Goal: Find specific page/section: Find specific page/section

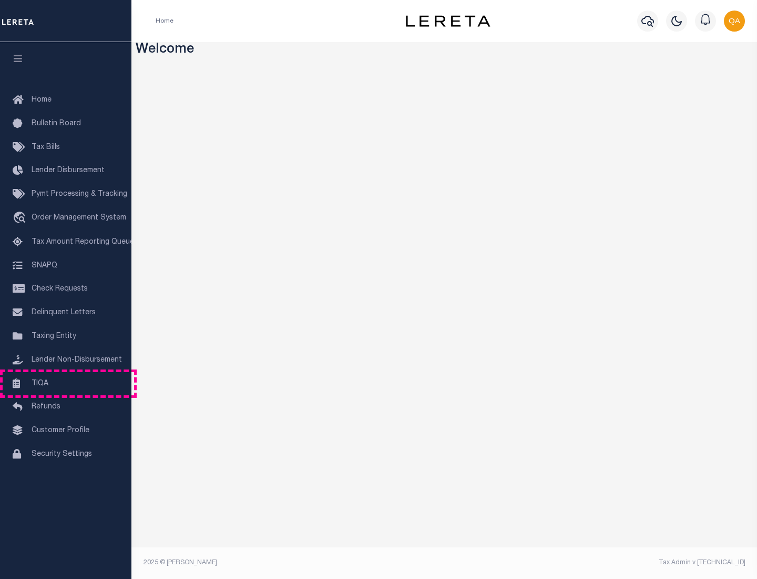
click at [66, 383] on link "TIQA" at bounding box center [66, 384] width 132 height 24
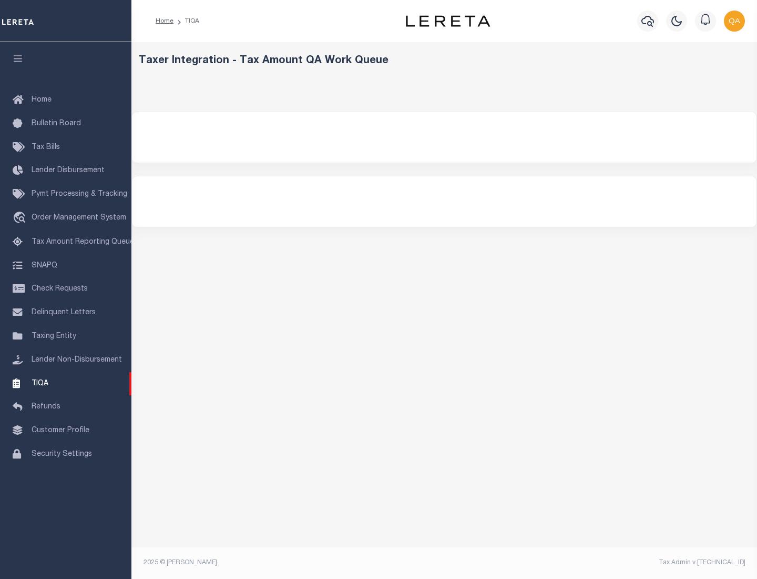
select select "200"
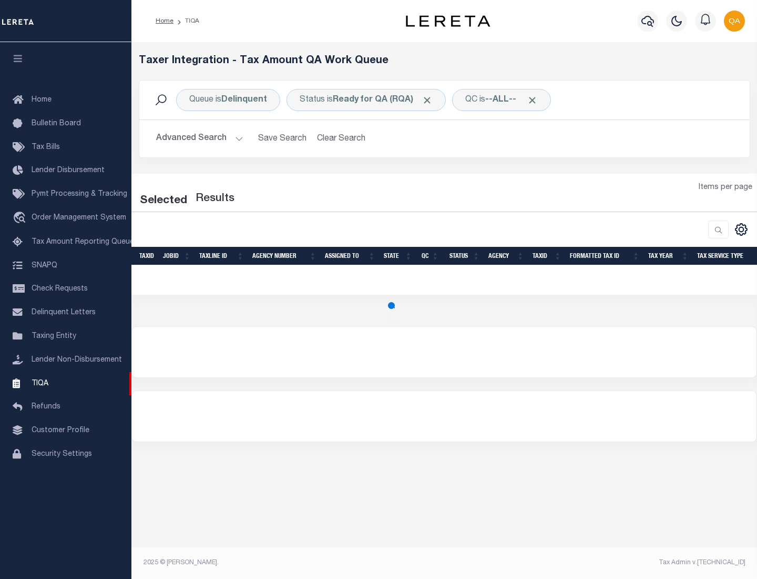
select select "200"
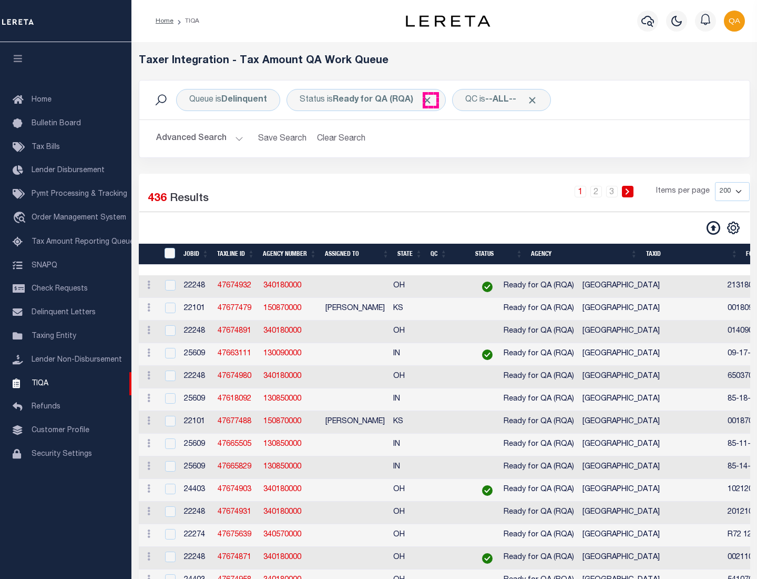
click at [431, 100] on span "Click to Remove" at bounding box center [427, 100] width 11 height 11
